Goal: Task Accomplishment & Management: Use online tool/utility

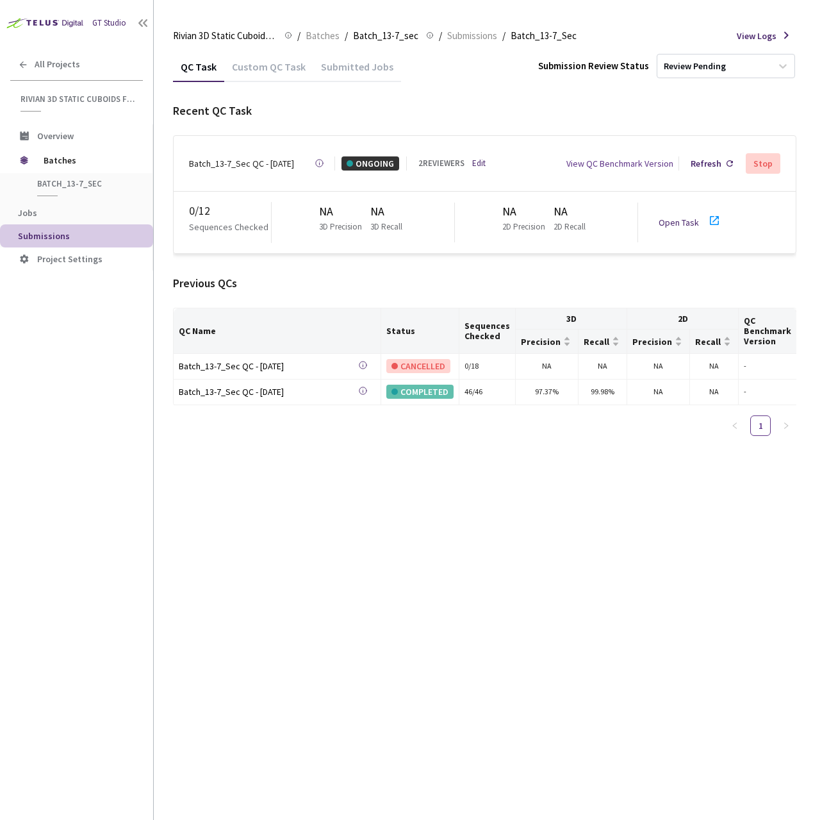
click at [680, 217] on link "Open Task" at bounding box center [679, 223] width 40 height 12
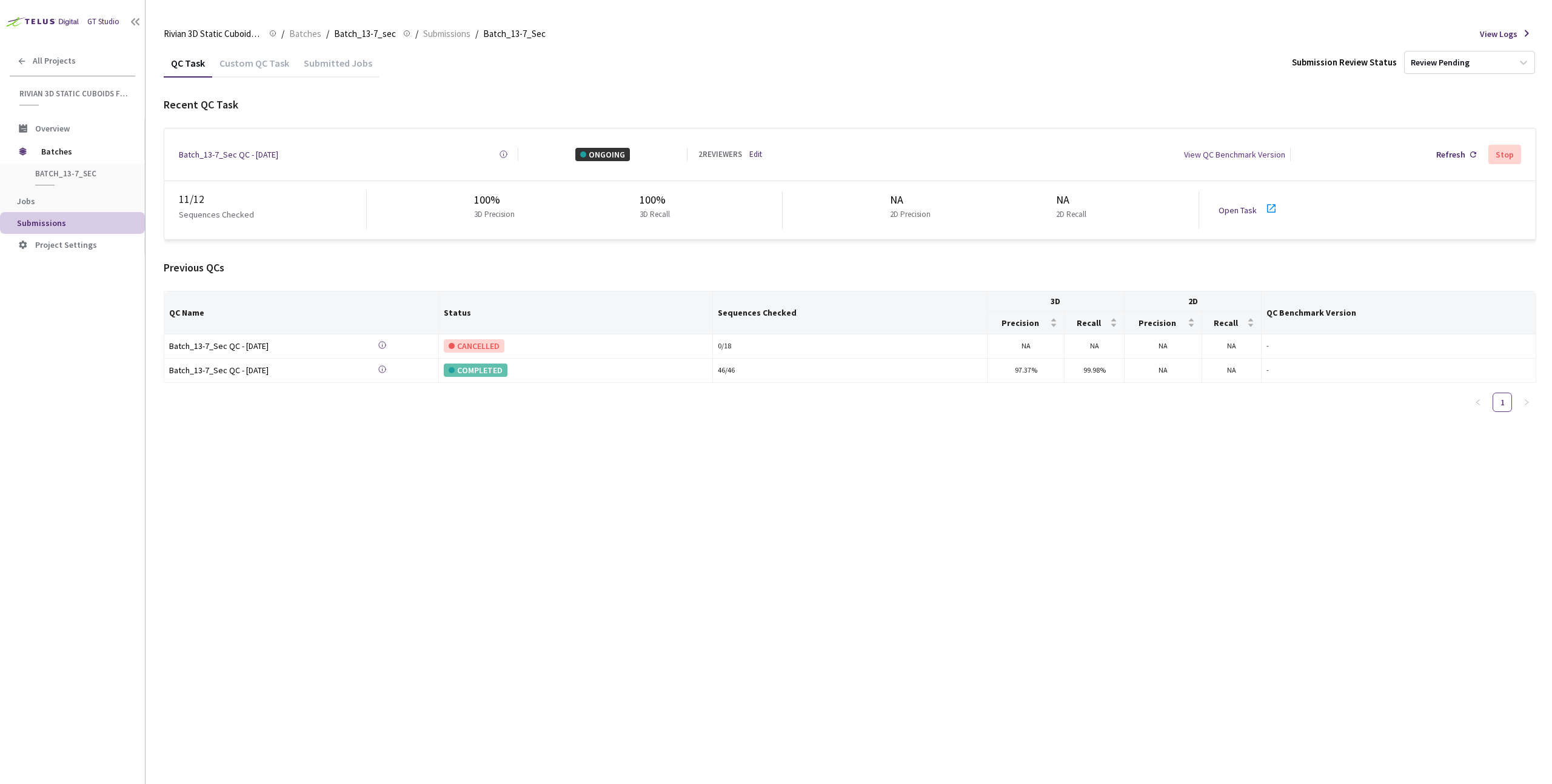
click at [751, 150] on link "Edit" at bounding box center [755, 154] width 12 height 12
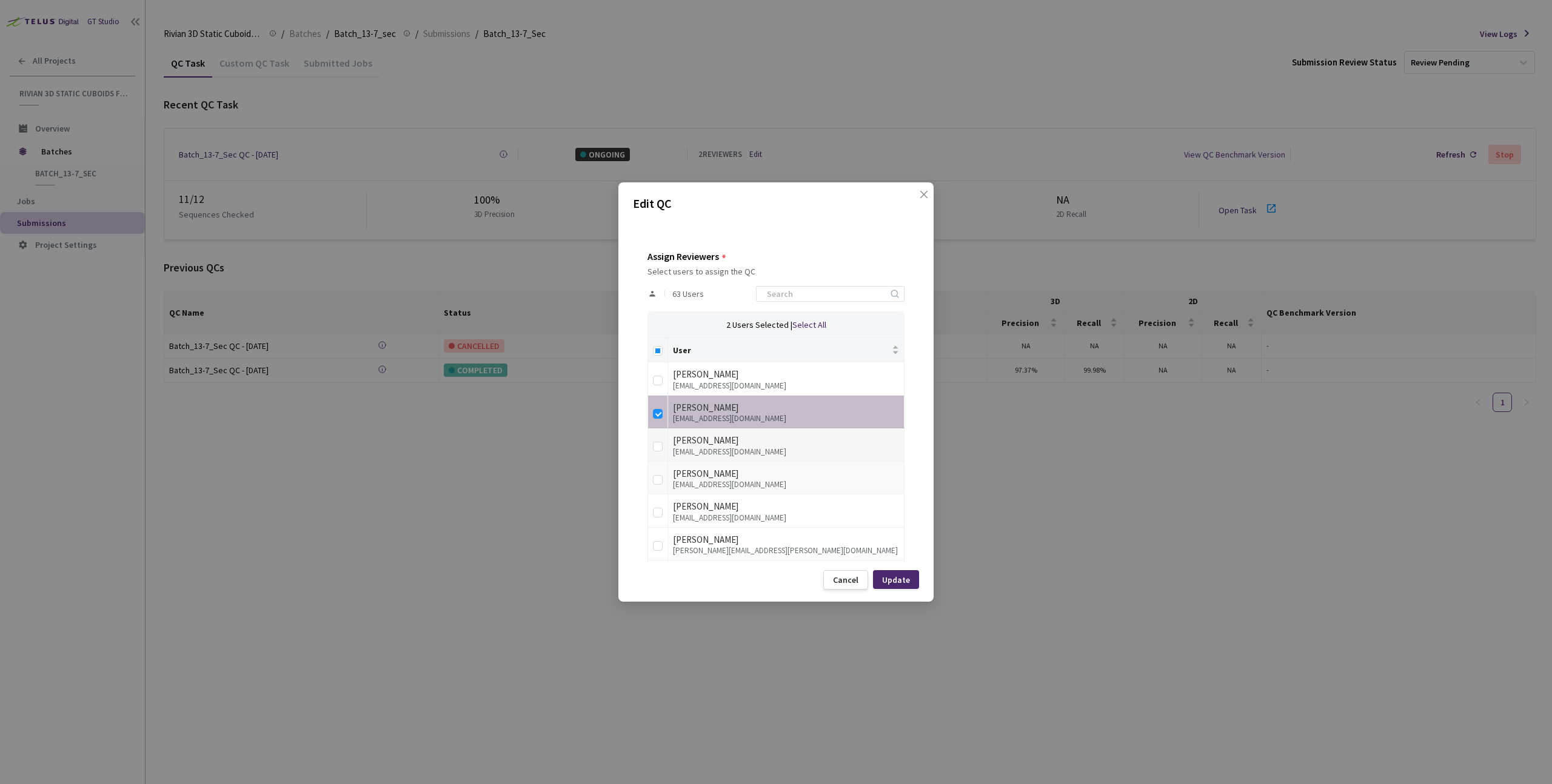
scroll to position [188, 0]
click at [657, 408] on input "checkbox" at bounding box center [657, 411] width 9 height 9
checkbox input "false"
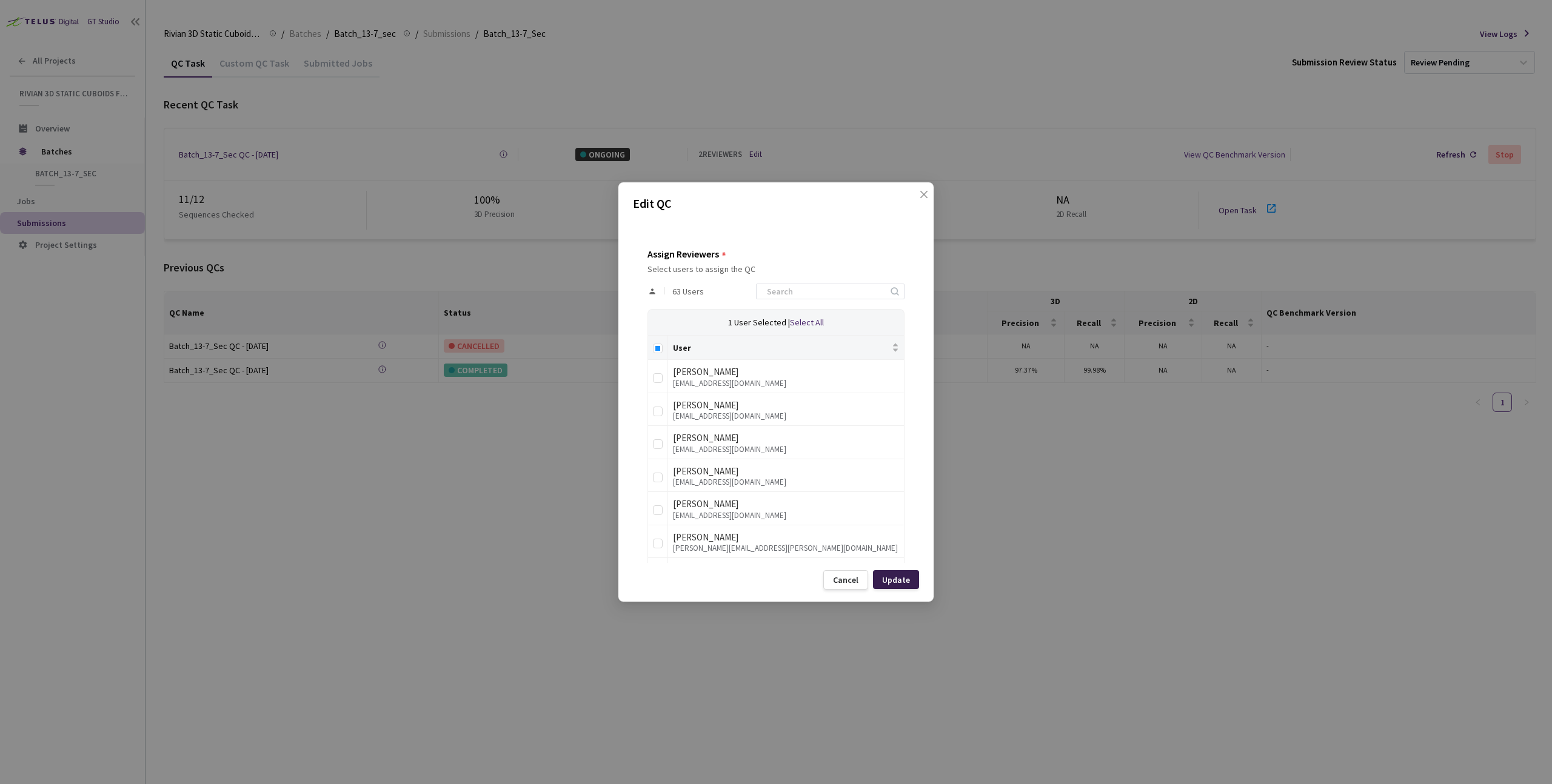
click at [913, 578] on div "Update" at bounding box center [896, 580] width 46 height 19
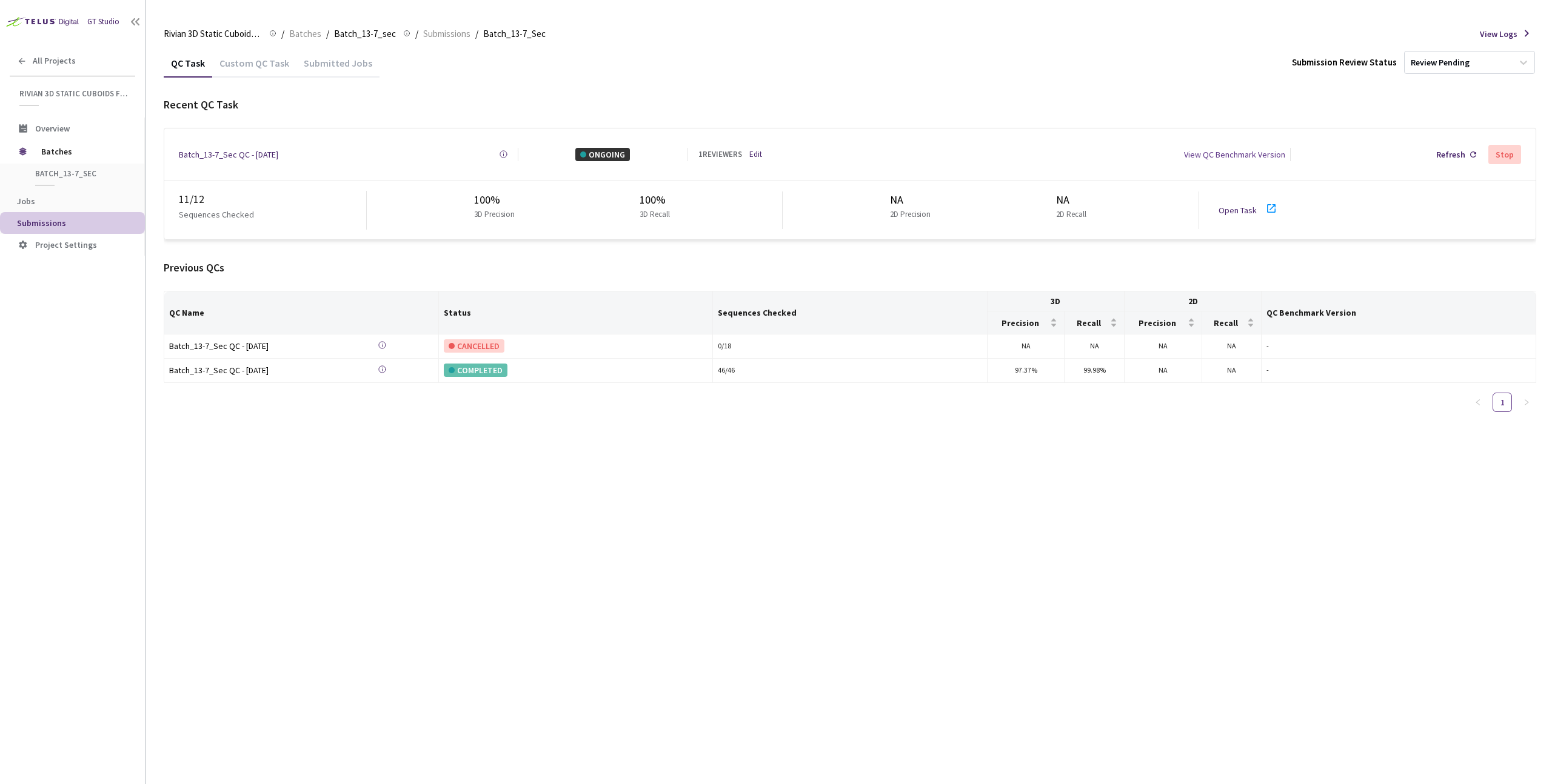
click at [1242, 205] on link "Open Task" at bounding box center [1237, 211] width 38 height 11
click at [1233, 206] on link "Open Task" at bounding box center [1237, 211] width 38 height 11
